Goal: Task Accomplishment & Management: Manage account settings

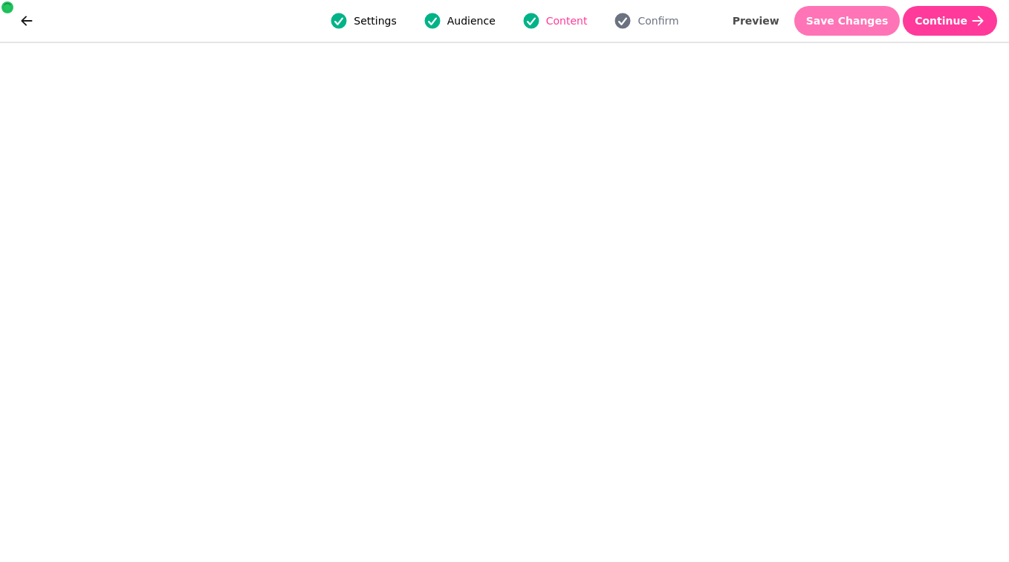
click at [837, 19] on span "Save Changes" at bounding box center [847, 21] width 82 height 10
click at [828, 18] on span "Save Changes" at bounding box center [847, 21] width 82 height 10
click at [841, 17] on span "Save Changes" at bounding box center [847, 21] width 82 height 10
click at [758, 22] on span "Preview" at bounding box center [756, 21] width 47 height 10
select select "**********"
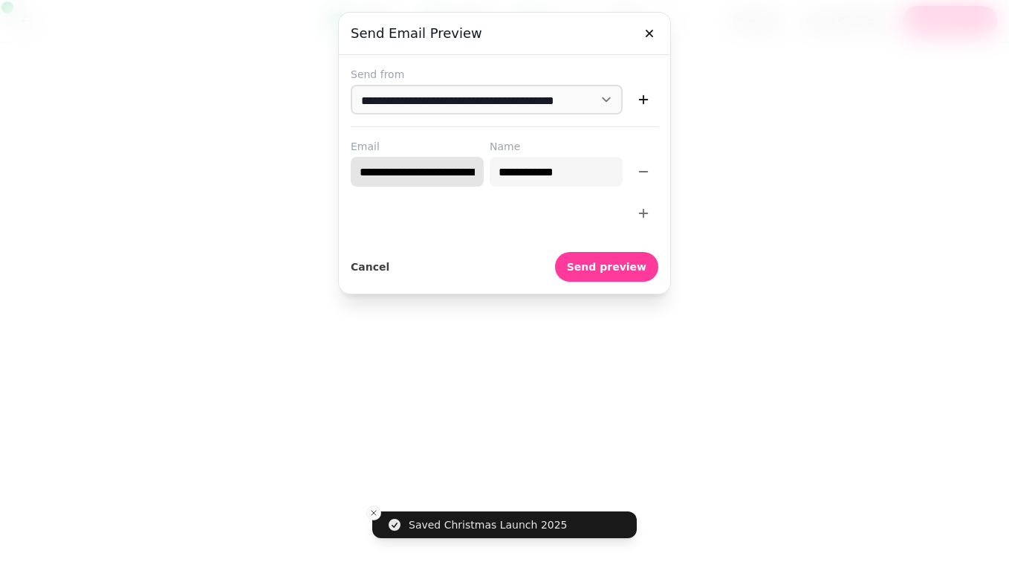
click at [405, 166] on input "**********" at bounding box center [417, 172] width 133 height 30
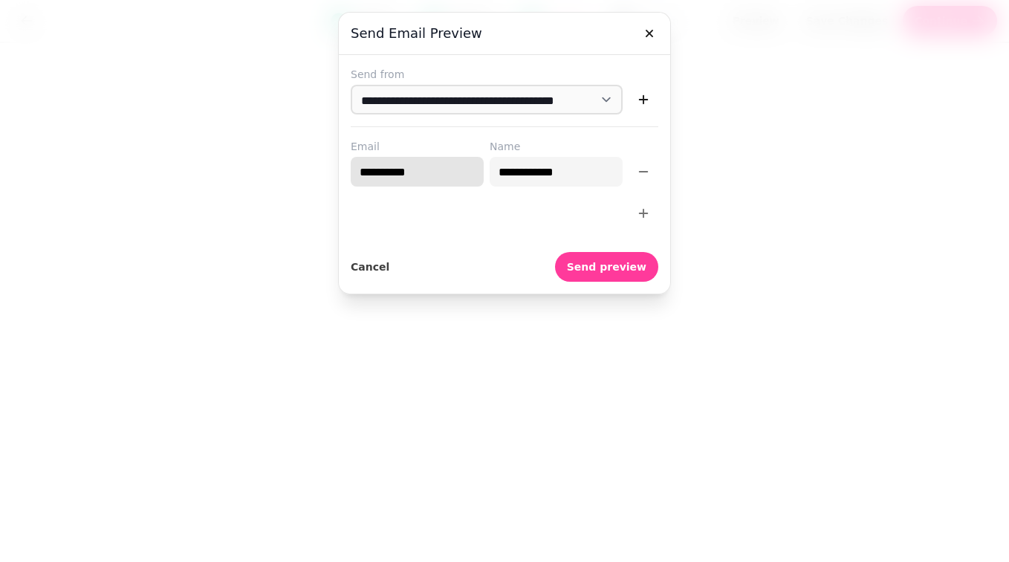
type input "**********"
click at [644, 271] on span "Send preview" at bounding box center [606, 267] width 79 height 10
click at [650, 31] on icon "button" at bounding box center [649, 33] width 7 height 7
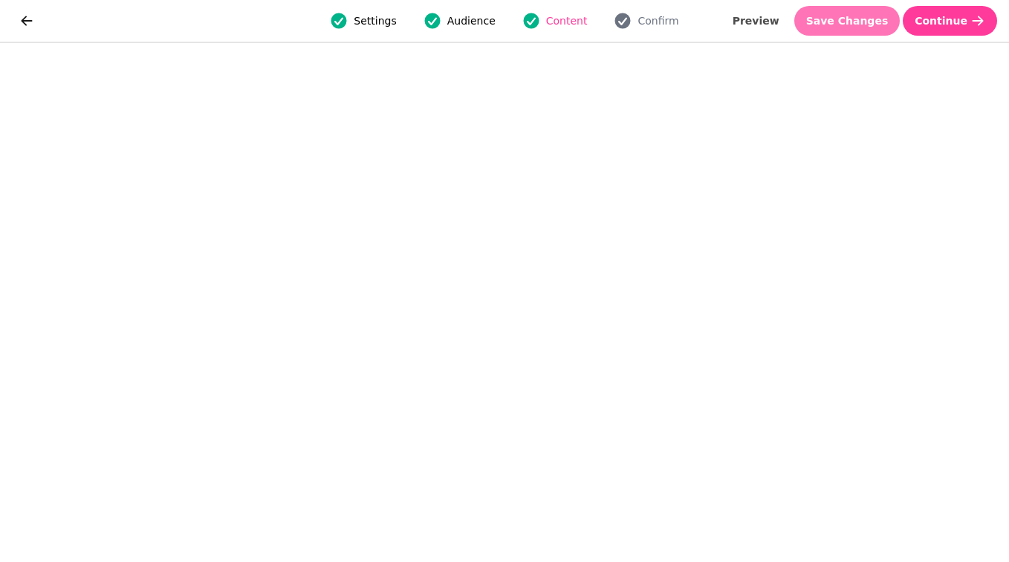
click at [863, 34] on button "Save Changes" at bounding box center [847, 21] width 106 height 30
click at [845, 22] on span "Save Changes" at bounding box center [847, 21] width 82 height 10
click at [844, 16] on span "Save Changes" at bounding box center [847, 21] width 82 height 10
click at [825, 23] on span "Save Changes" at bounding box center [847, 21] width 82 height 10
click at [845, 27] on button "Save Changes" at bounding box center [847, 21] width 106 height 30
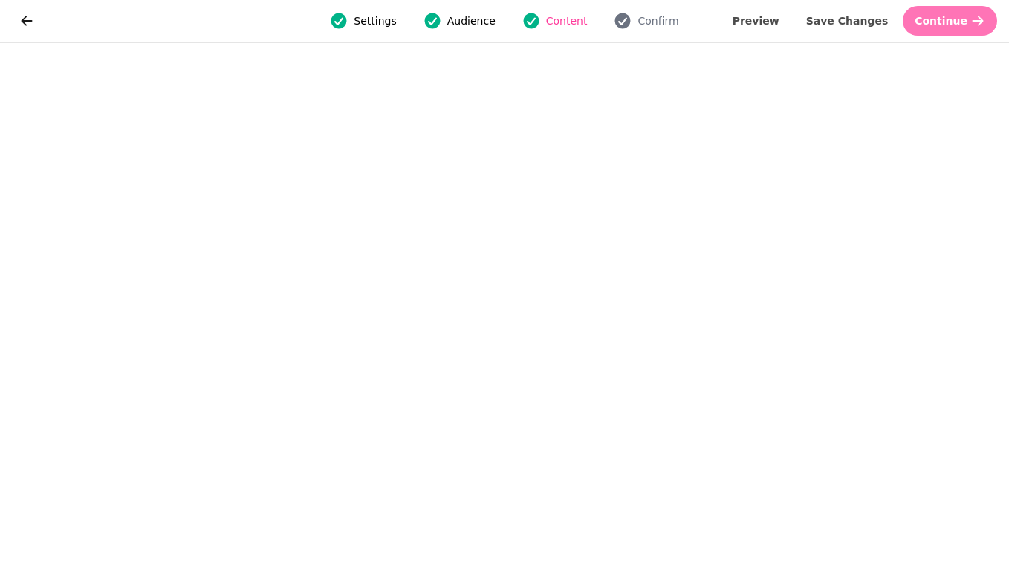
click at [938, 16] on span "Continue" at bounding box center [941, 21] width 53 height 10
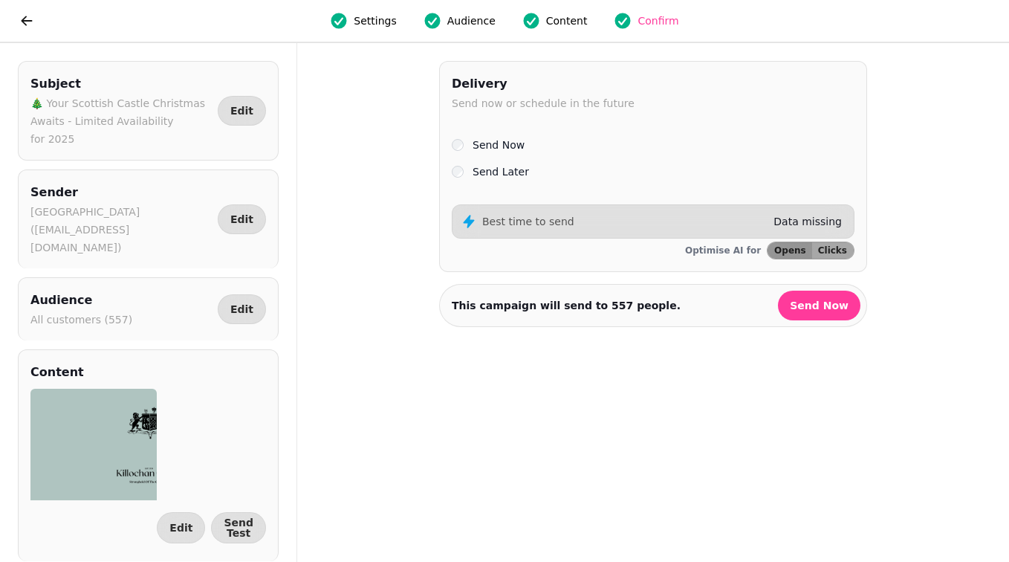
click at [453, 178] on div "Send Later" at bounding box center [653, 172] width 403 height 18
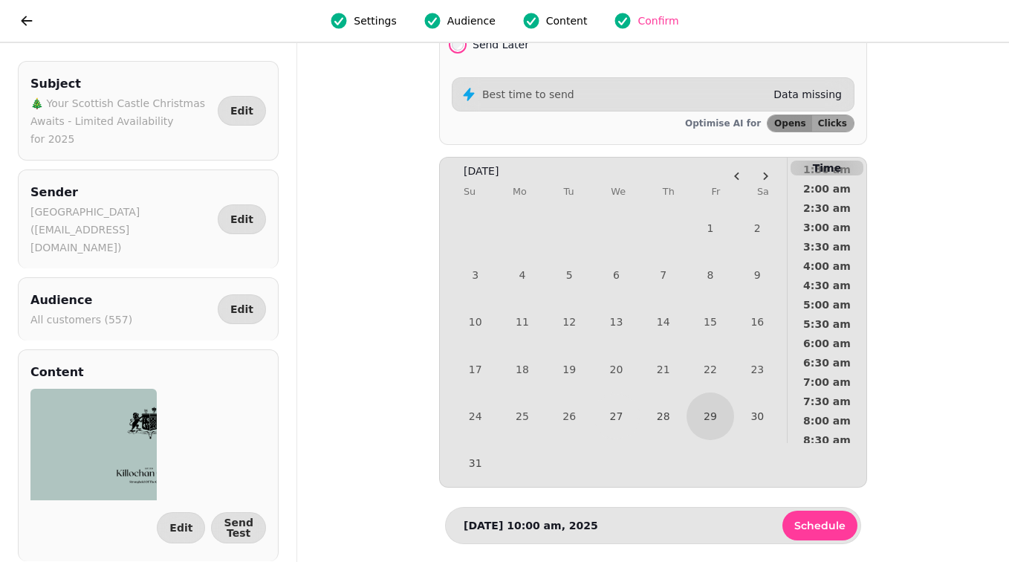
scroll to position [139, 0]
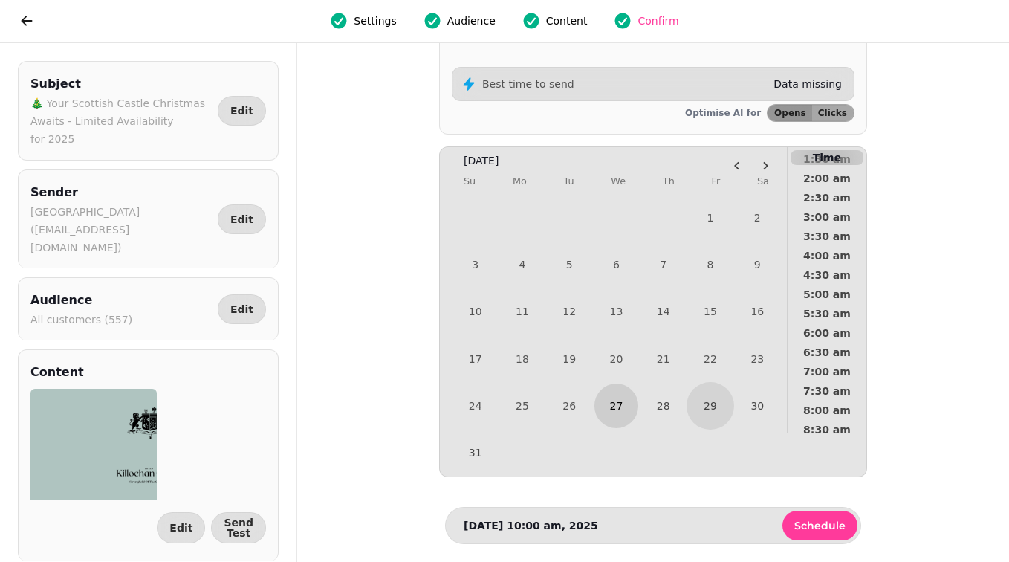
click at [621, 409] on button "27" at bounding box center [616, 405] width 44 height 44
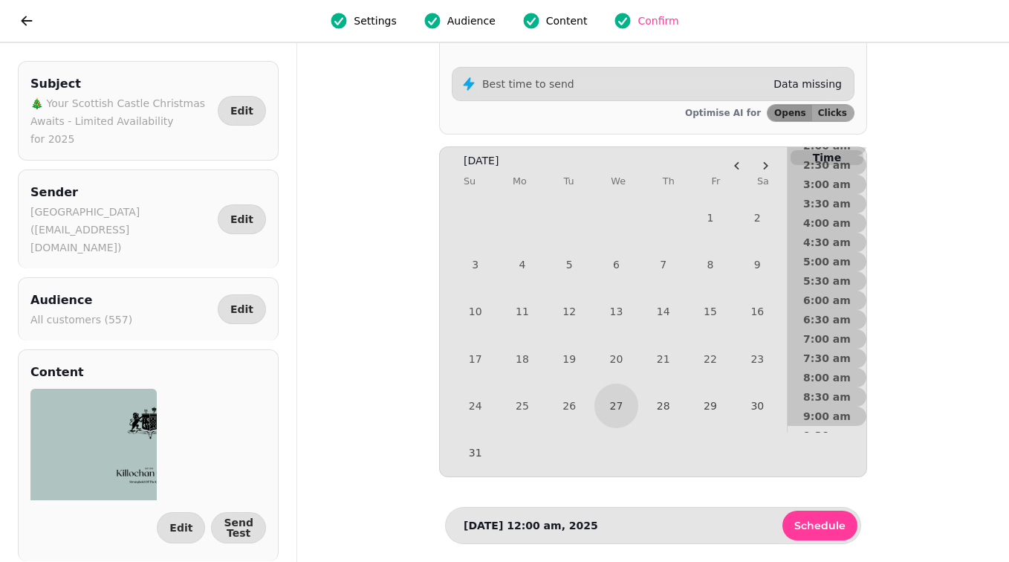
scroll to position [131, 0]
click at [817, 414] on span "10:00 am" at bounding box center [826, 416] width 55 height 10
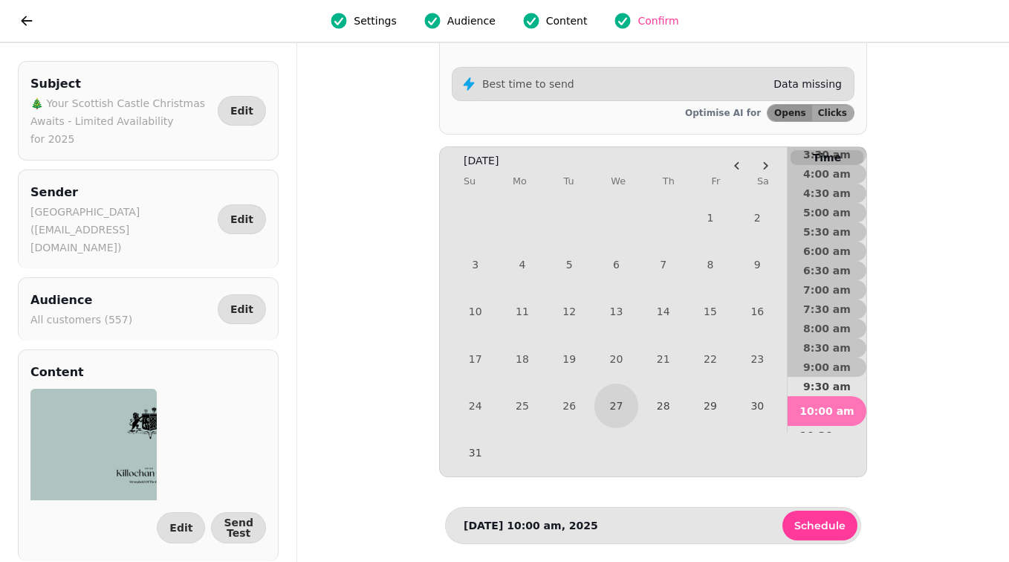
scroll to position [148, 0]
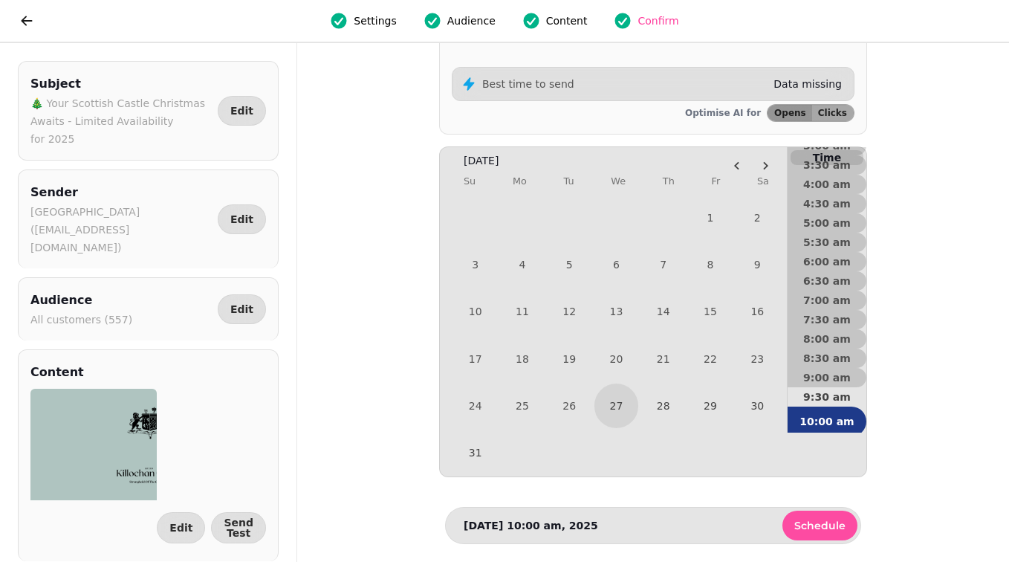
click at [811, 528] on span "Schedule" at bounding box center [819, 525] width 51 height 10
